Goal: Ask a question

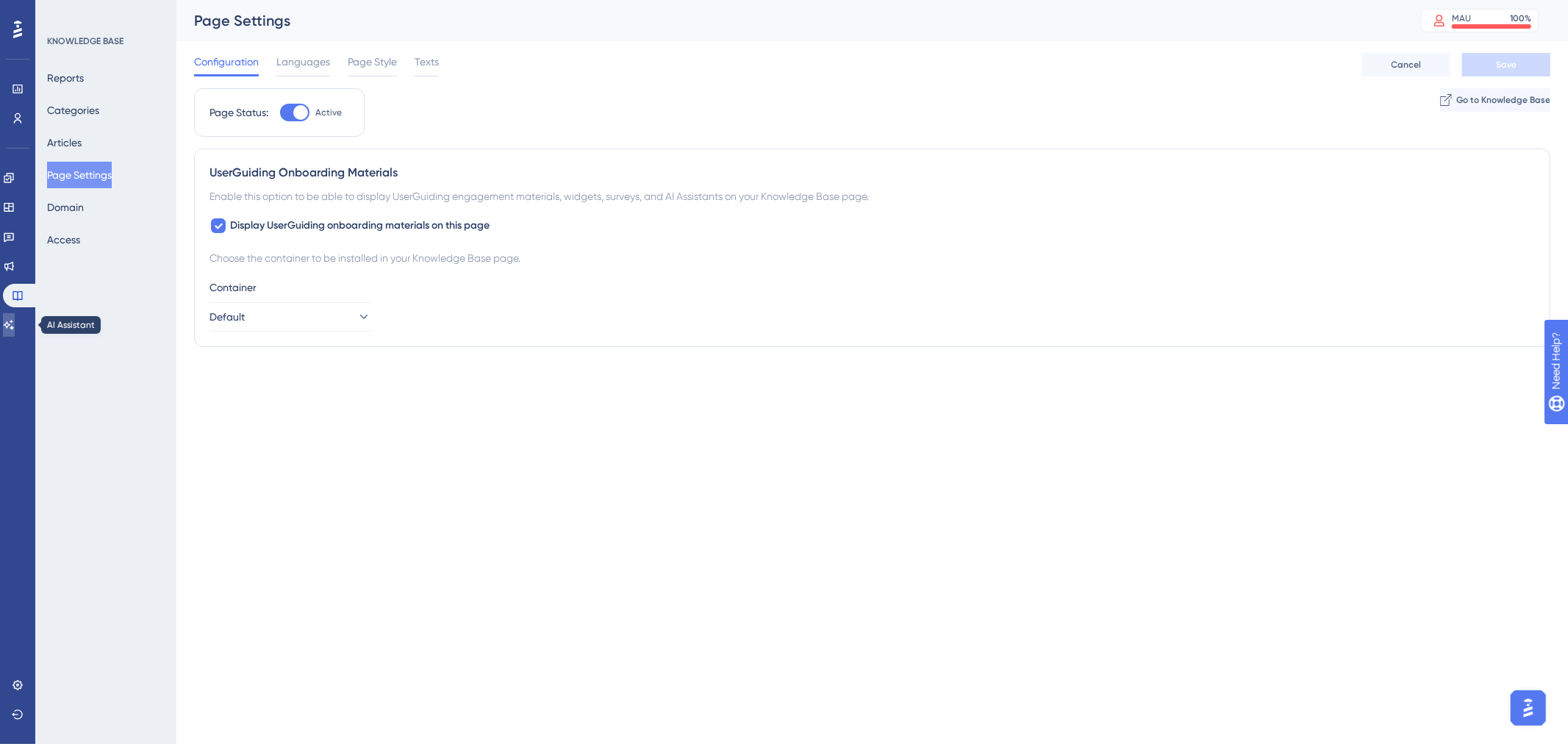
click at [15, 333] on link at bounding box center [8, 325] width 12 height 24
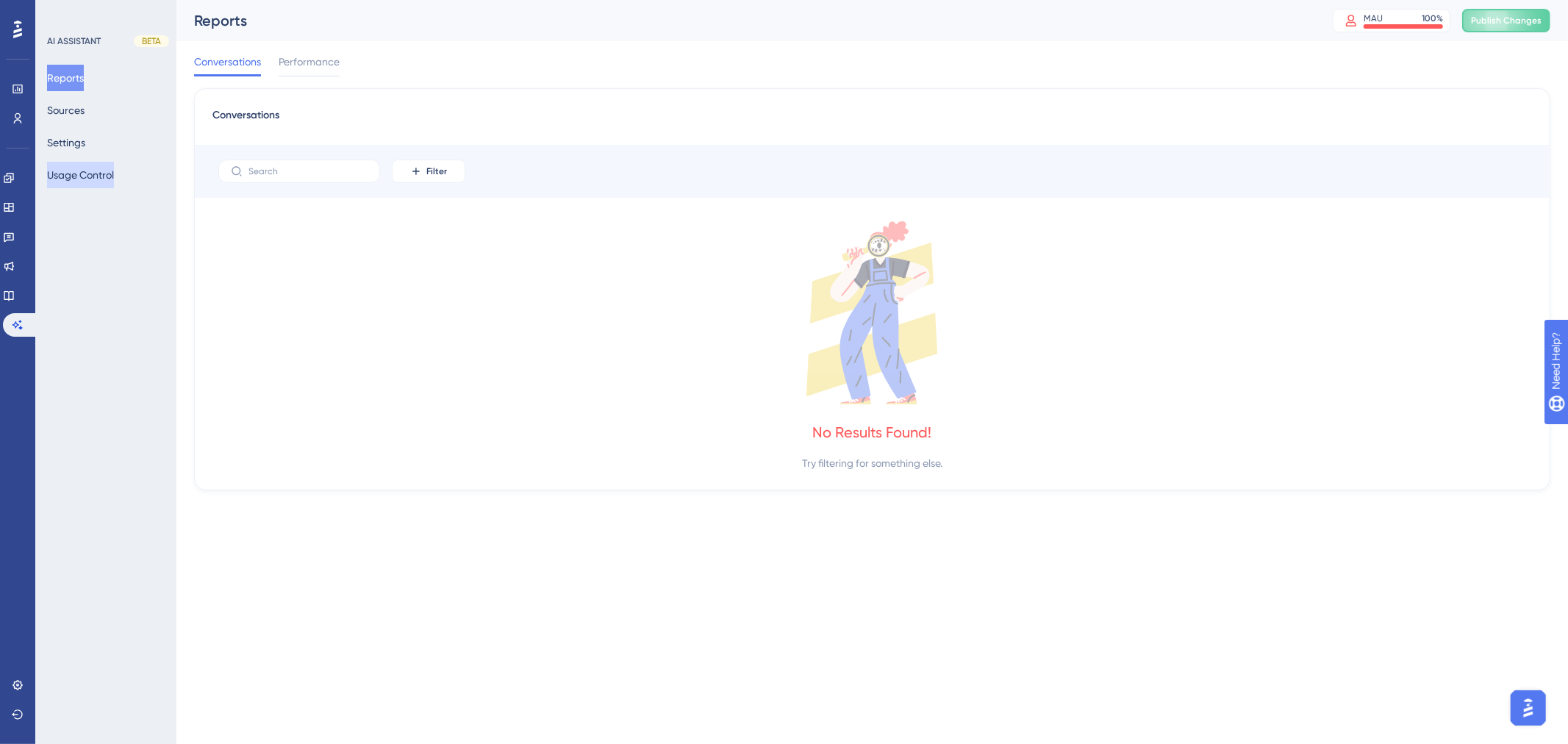
click at [86, 174] on button "Usage Control" at bounding box center [81, 175] width 67 height 27
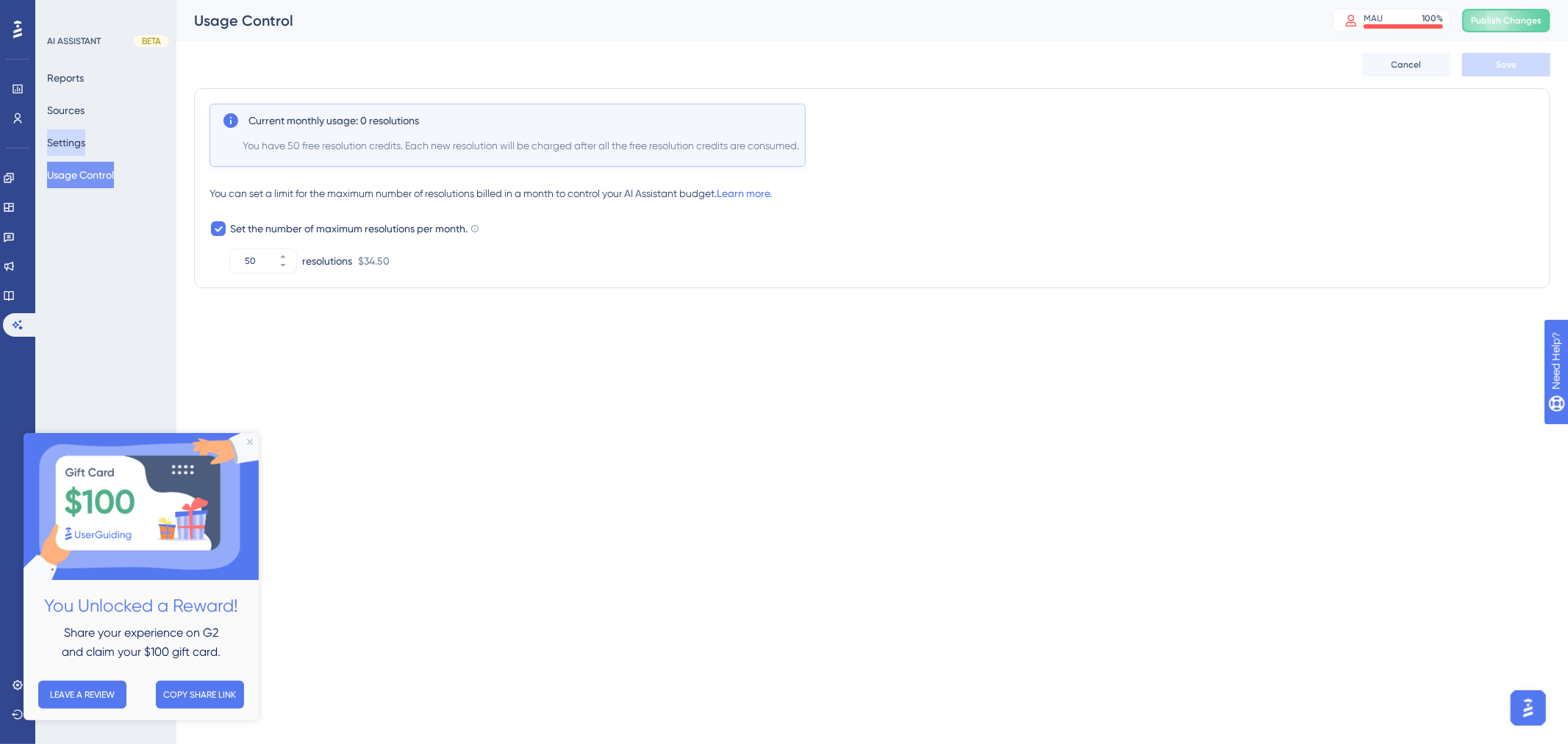
click at [85, 141] on button "Settings" at bounding box center [65, 142] width 38 height 27
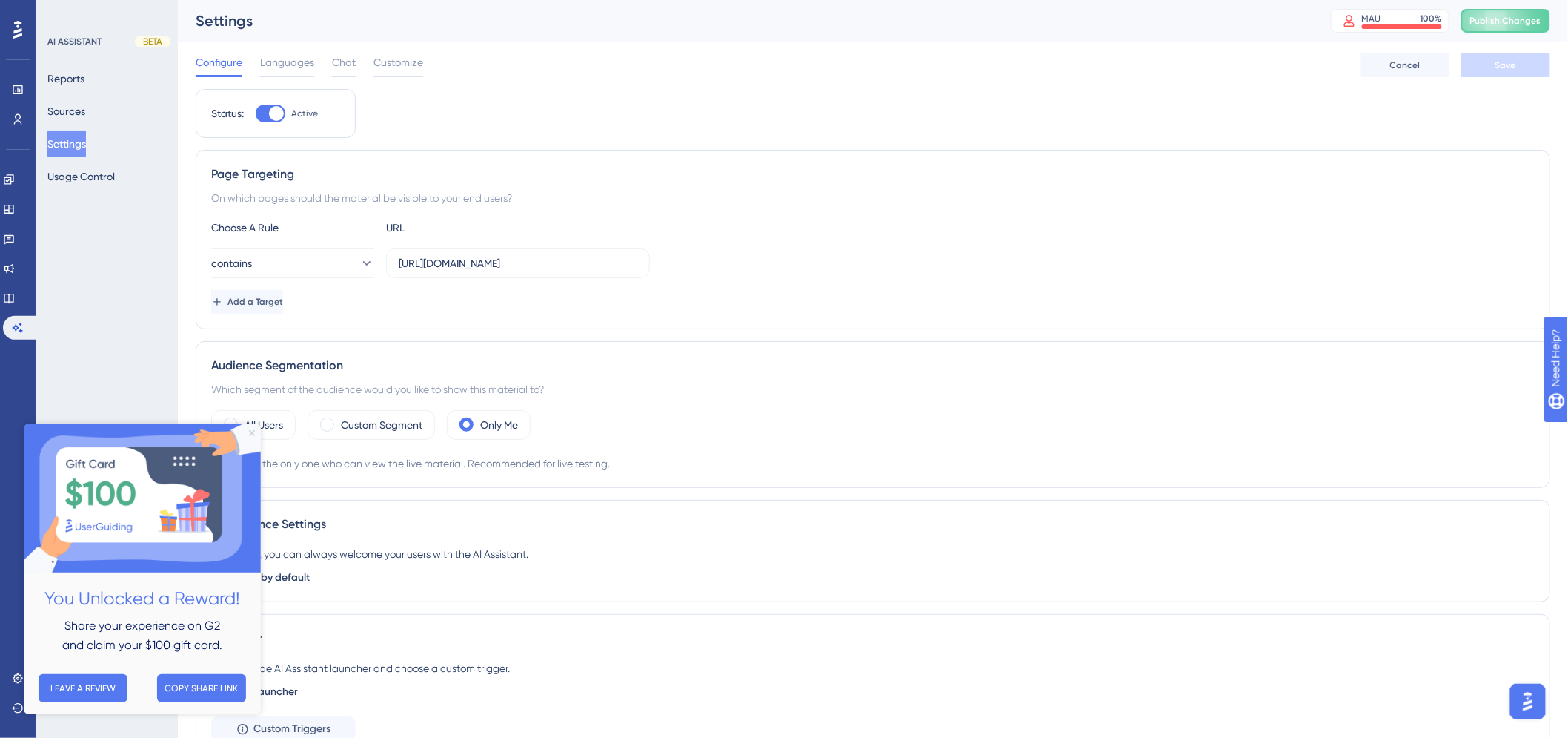
click at [252, 435] on icon "Close Preview" at bounding box center [251, 433] width 6 height 6
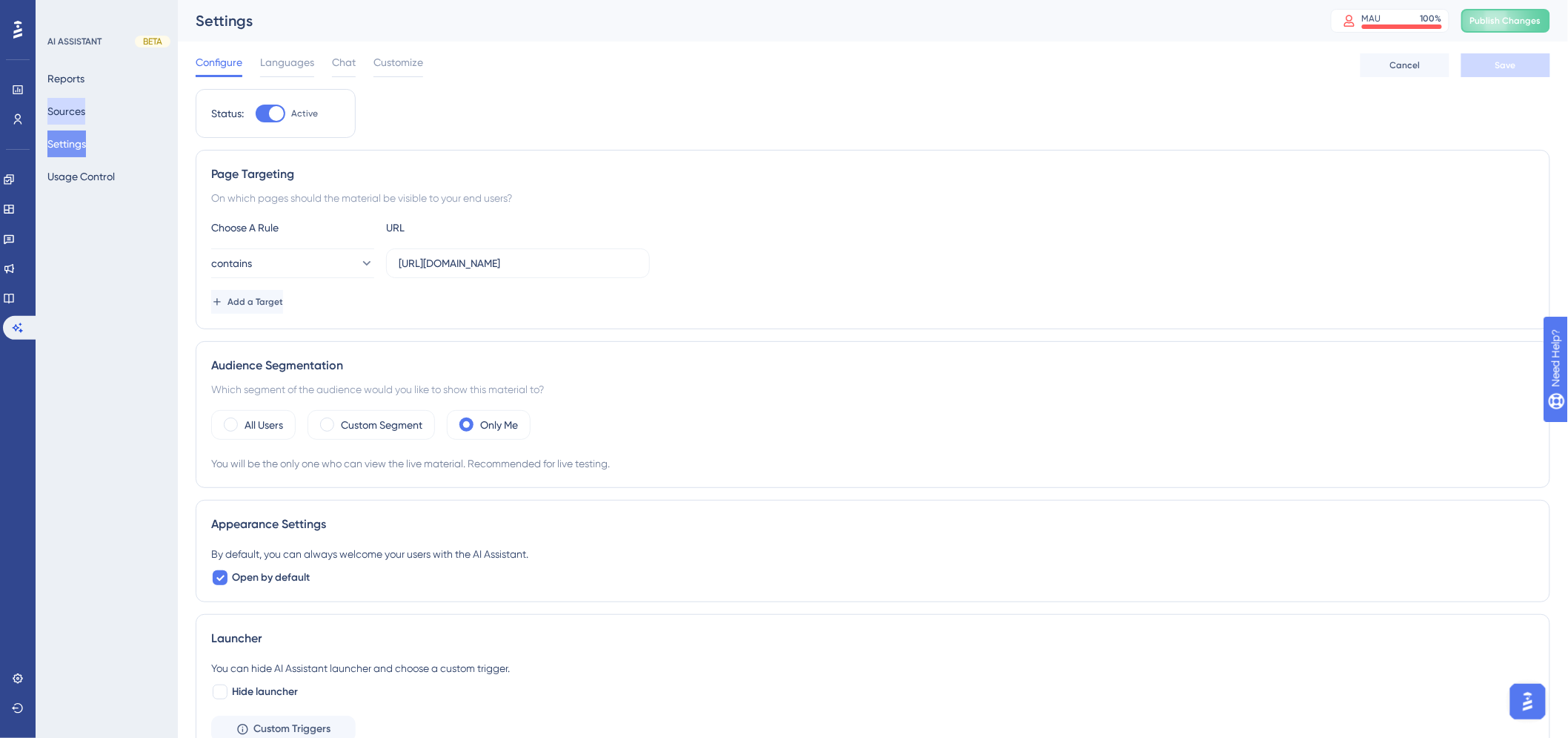
click at [77, 112] on button "Sources" at bounding box center [66, 112] width 37 height 27
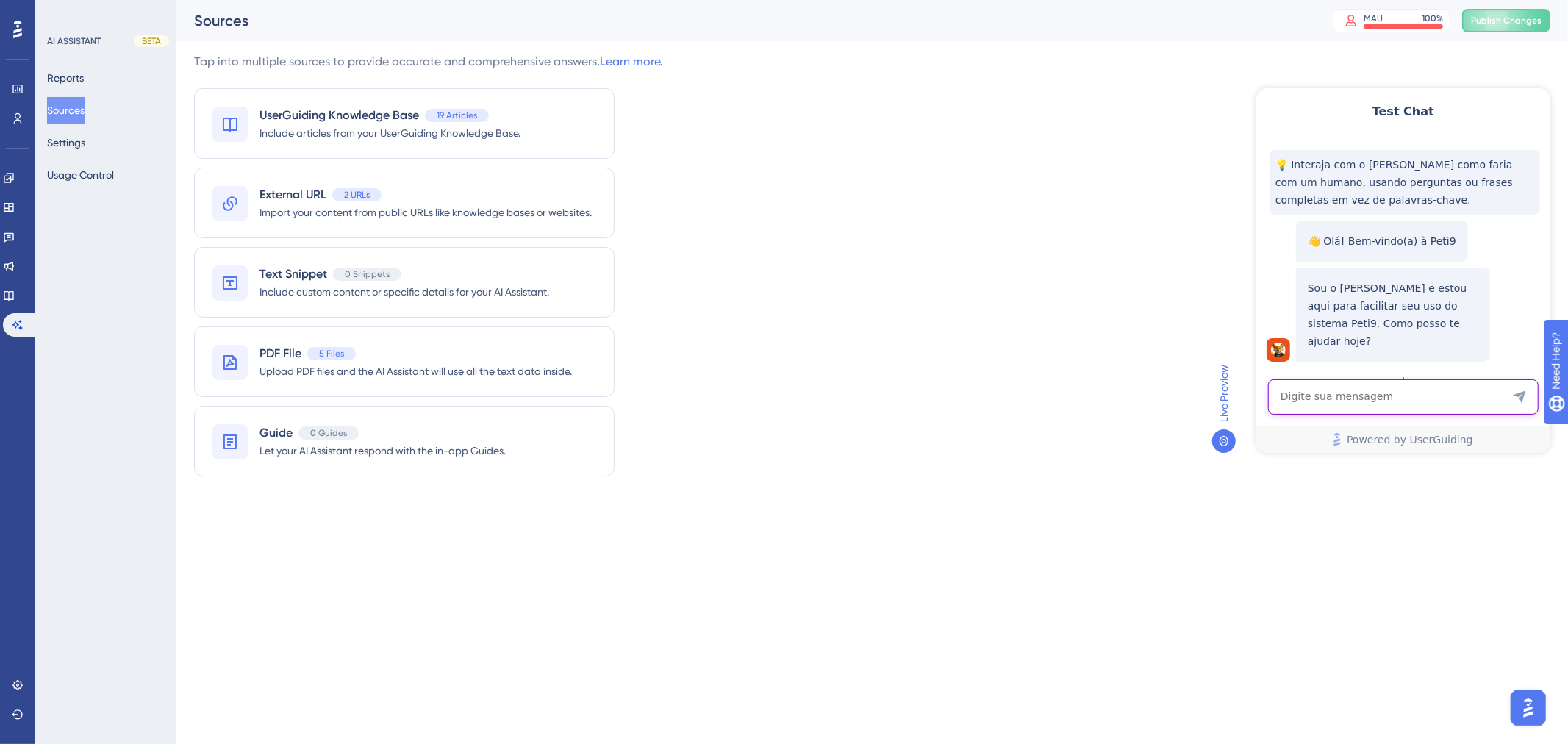
click at [1380, 397] on textarea "AI Assistant Text Input" at bounding box center [1403, 396] width 271 height 35
type textarea "como cadastro comissão"
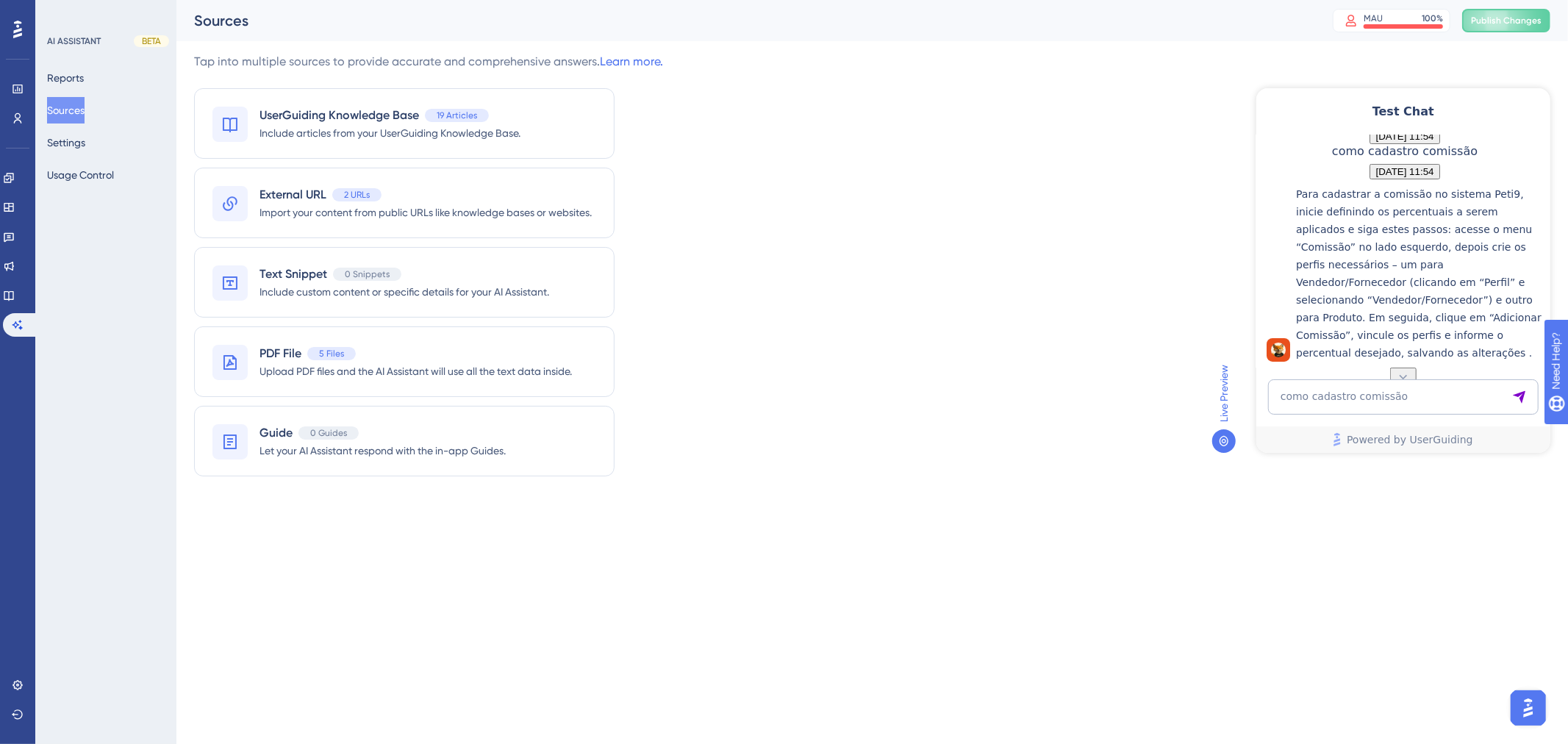
scroll to position [305, 0]
click at [1380, 397] on textarea "como cadastro comissão" at bounding box center [1403, 396] width 271 height 35
type textarea "ta mais e como isso está relacionado a produto?"
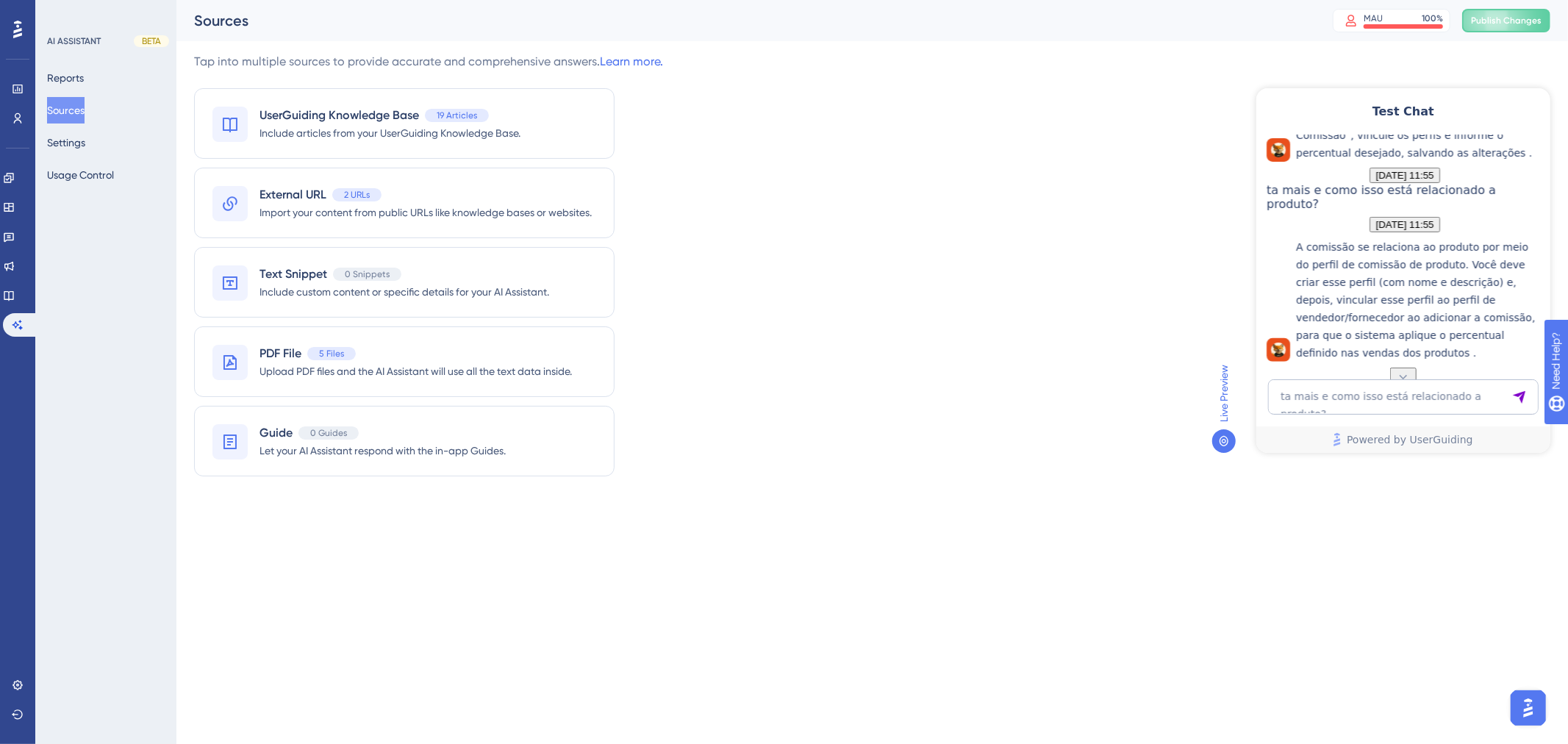
scroll to position [594, 0]
